Goal: Information Seeking & Learning: Find specific page/section

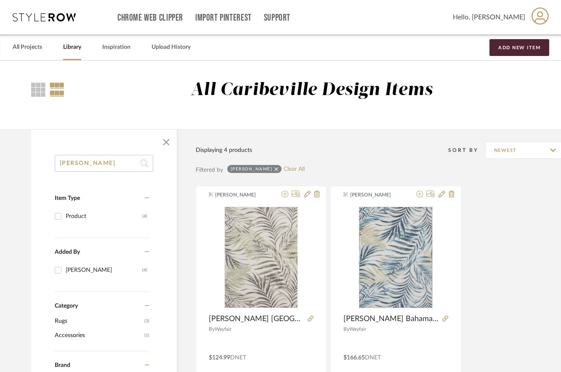
drag, startPoint x: 109, startPoint y: 164, endPoint x: -9, endPoint y: 141, distance: 120.4
click at [0, 141] on html "Chrome Web Clipper Import Pinterest Support All Projects Library Inspiration Up…" at bounding box center [280, 186] width 561 height 372
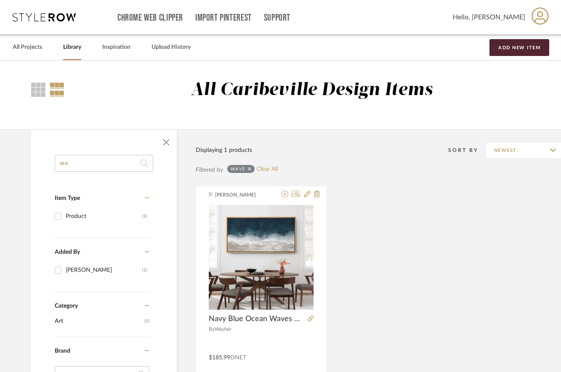
type input "w"
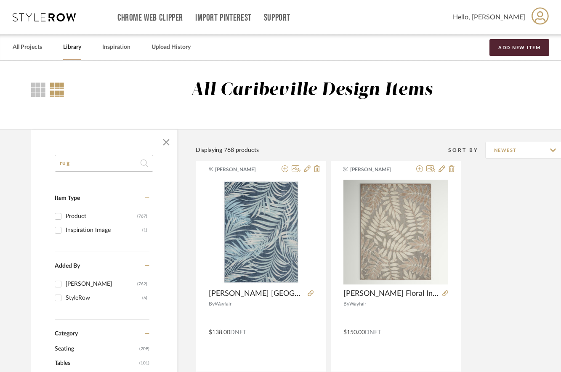
type input "rug"
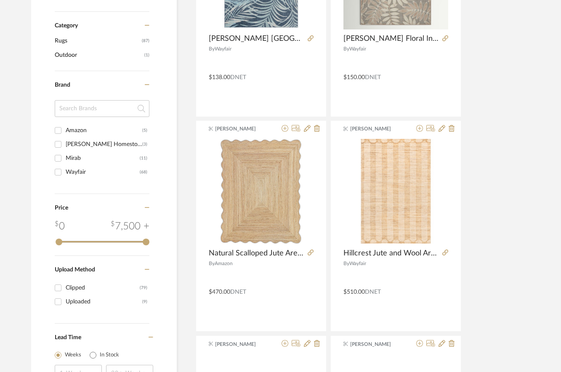
scroll to position [294, 0]
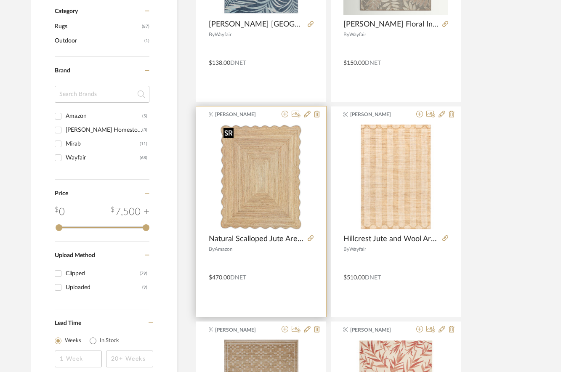
click at [249, 179] on img "0" at bounding box center [261, 176] width 82 height 105
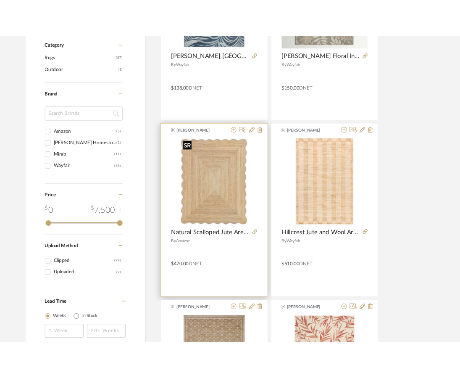
scroll to position [0, 0]
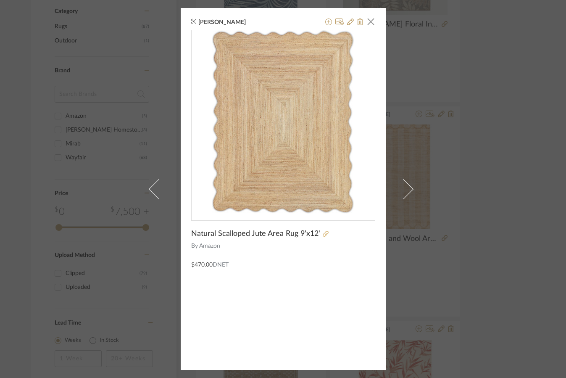
click at [323, 233] on icon at bounding box center [326, 234] width 6 height 6
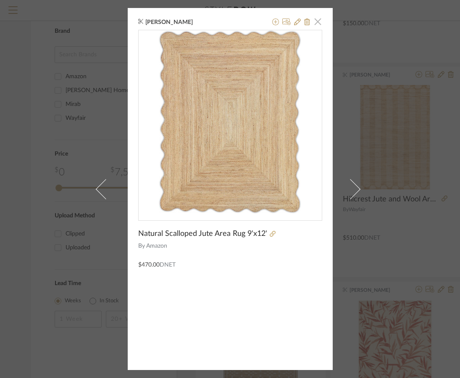
click at [310, 24] on span "button" at bounding box center [318, 21] width 17 height 17
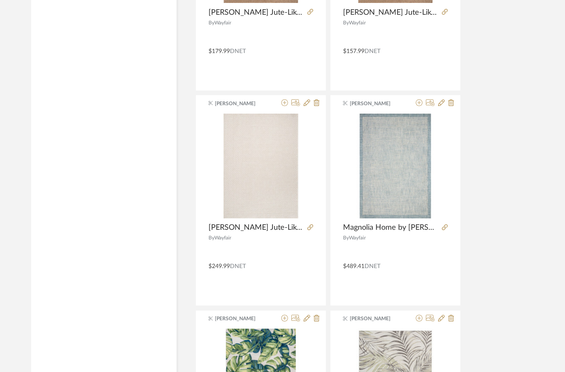
scroll to position [3532, 0]
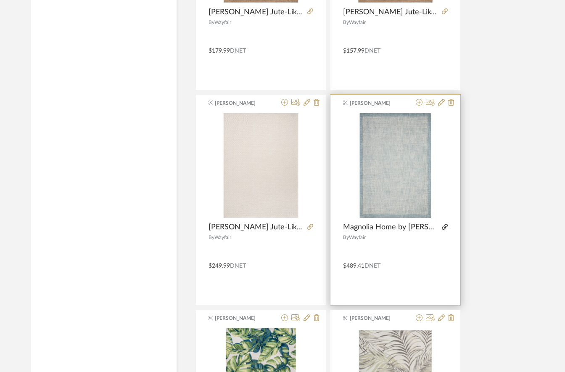
click at [445, 226] on icon at bounding box center [445, 227] width 6 height 6
